Goal: Information Seeking & Learning: Find specific fact

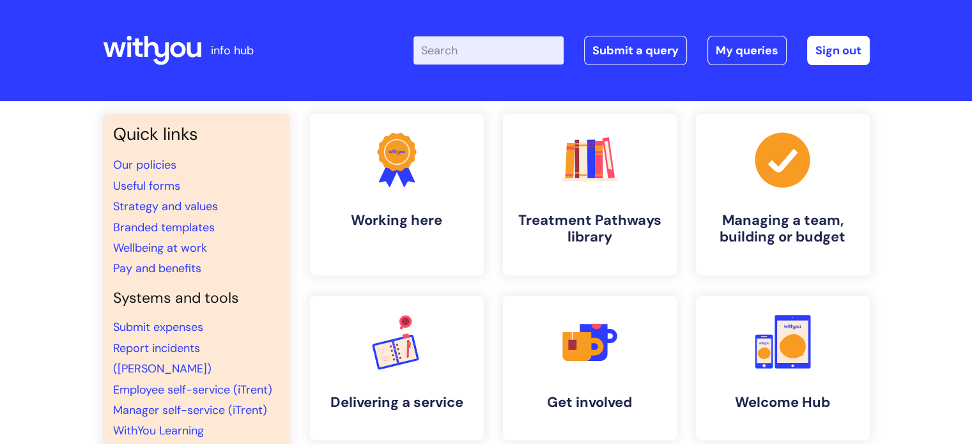
click at [483, 48] on input "Enter your search term here..." at bounding box center [489, 50] width 150 height 28
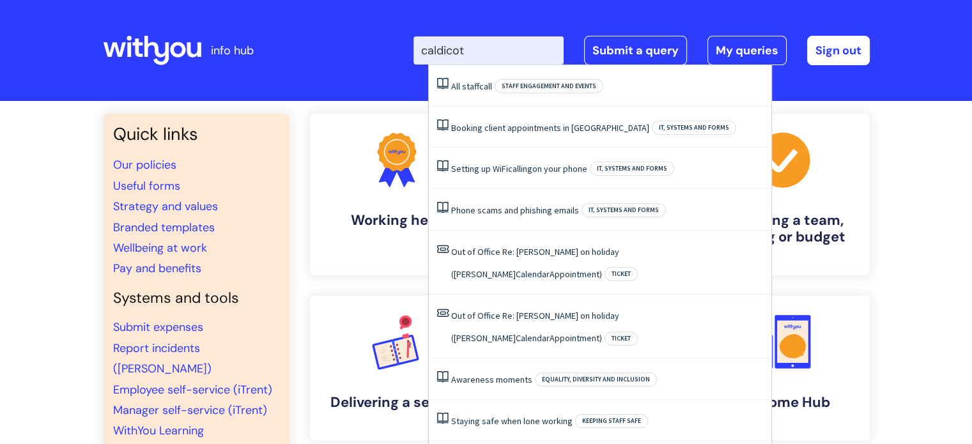
type input "caldicott"
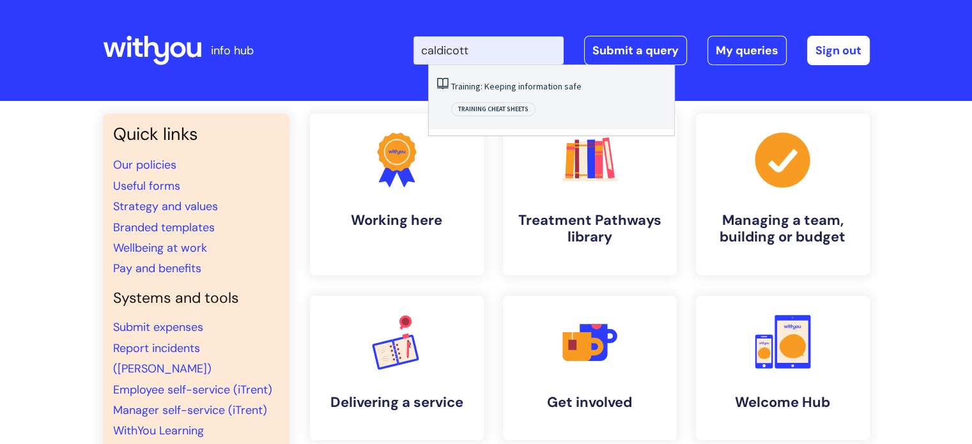
click at [514, 81] on link "Training: Keeping information safe" at bounding box center [516, 87] width 130 height 12
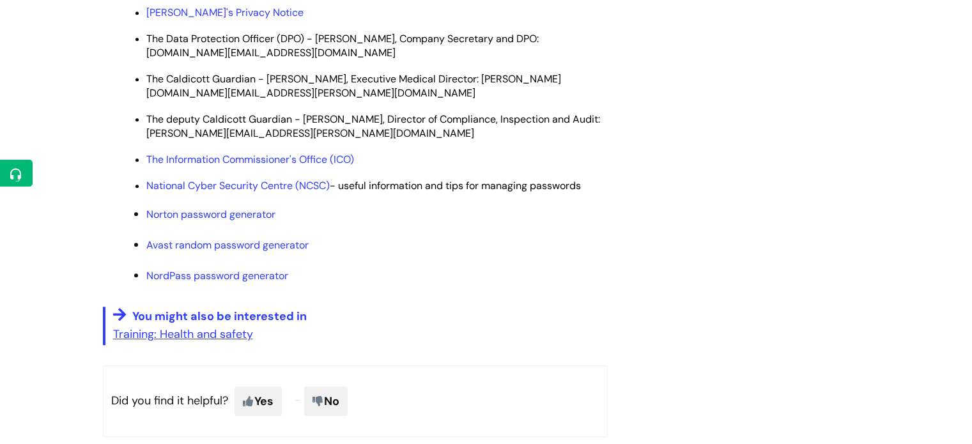
scroll to position [946, 0]
click at [170, 224] on p "Norton password generator" at bounding box center [377, 214] width 462 height 20
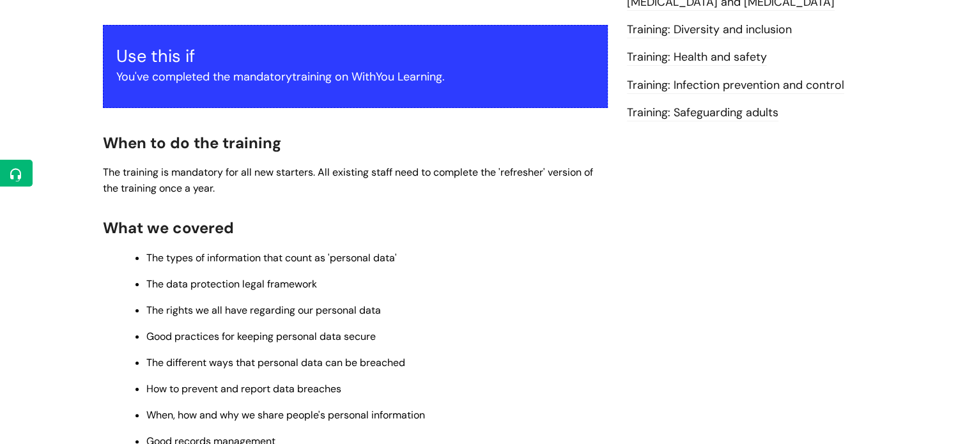
scroll to position [0, 0]
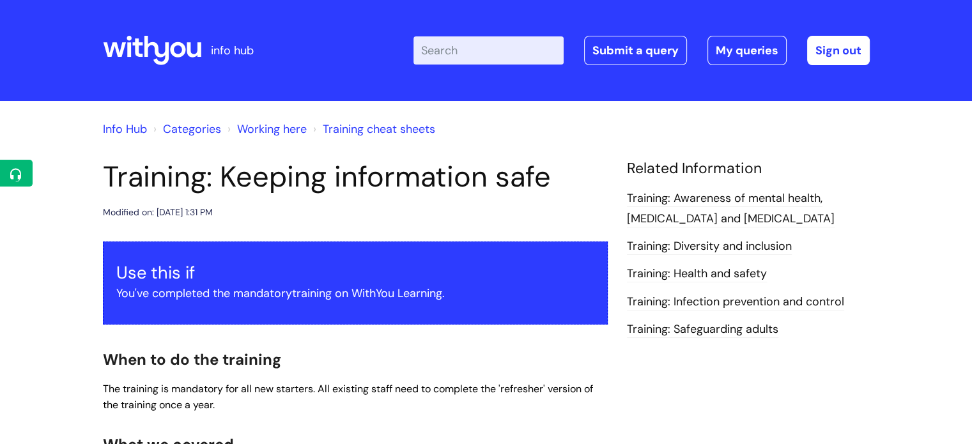
click at [461, 52] on input "Enter your search term here..." at bounding box center [489, 50] width 150 height 28
type input "caldicott guardian"
click button "Search" at bounding box center [0, 0] width 0 height 0
